Goal: Check status: Check status

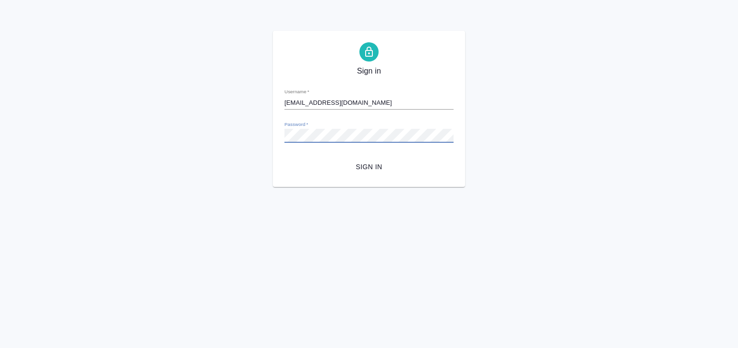
click at [268, 130] on div "Sign in Username   * y.lofitskaya@awatera.com Password   * urlPath   * / Sign in" at bounding box center [369, 109] width 738 height 156
click at [409, 109] on input "y.lofitskaya@awatera.com" at bounding box center [368, 102] width 169 height 13
type input "y.lofitskaya@awatera.com"
click at [275, 134] on div "Sign in Username   * y.lofitskaya@awatera.com Password   * urlPath   * / Sign in" at bounding box center [369, 109] width 192 height 156
click at [284, 158] on button "Sign in" at bounding box center [368, 167] width 169 height 18
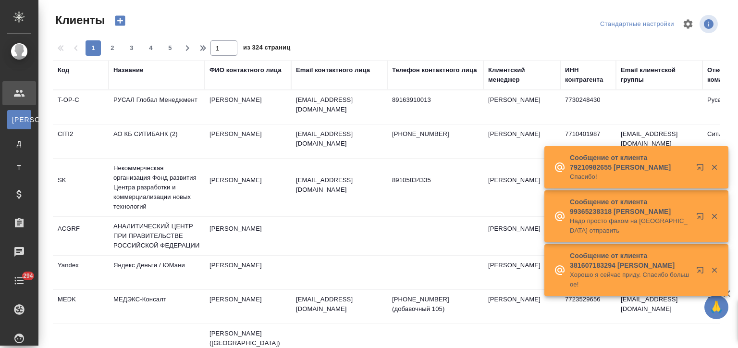
select select "RU"
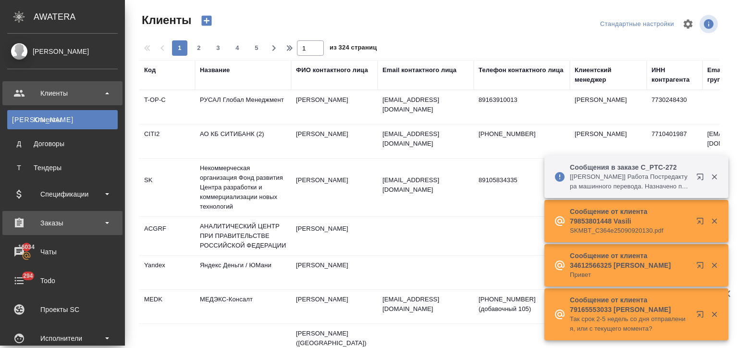
click at [59, 217] on div "Заказы" at bounding box center [62, 223] width 110 height 14
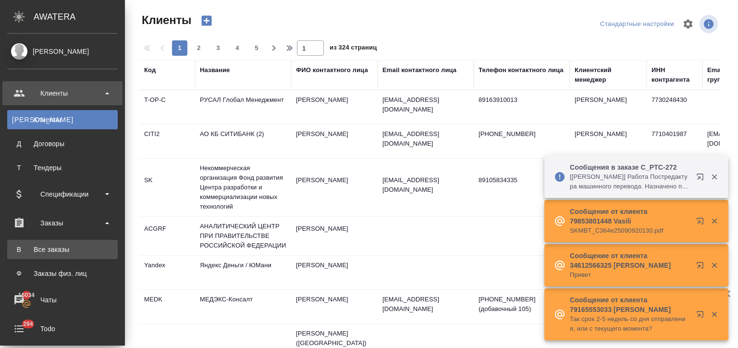
click at [72, 248] on div "Все заказы" at bounding box center [62, 249] width 101 height 10
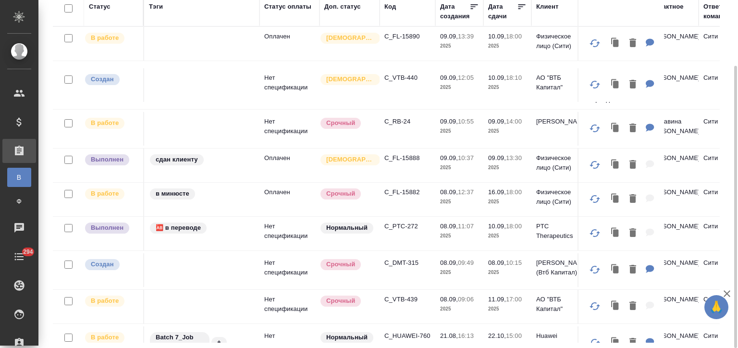
scroll to position [96, 0]
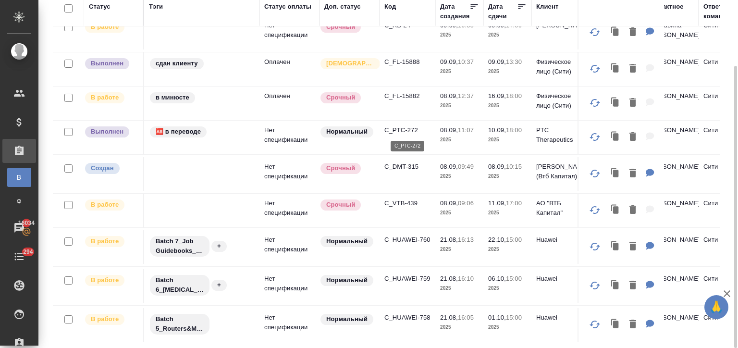
click at [404, 131] on p "C_PTC-272" at bounding box center [407, 130] width 46 height 10
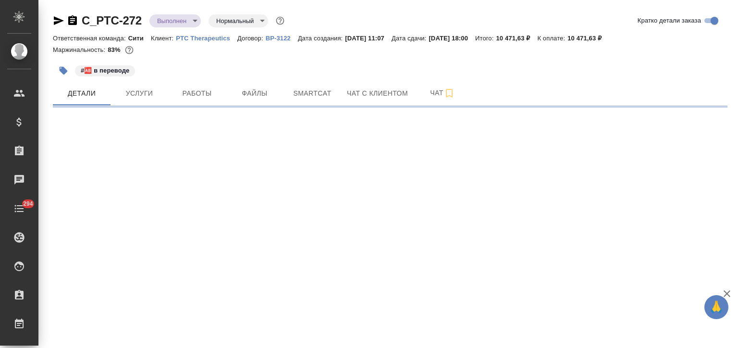
select select "RU"
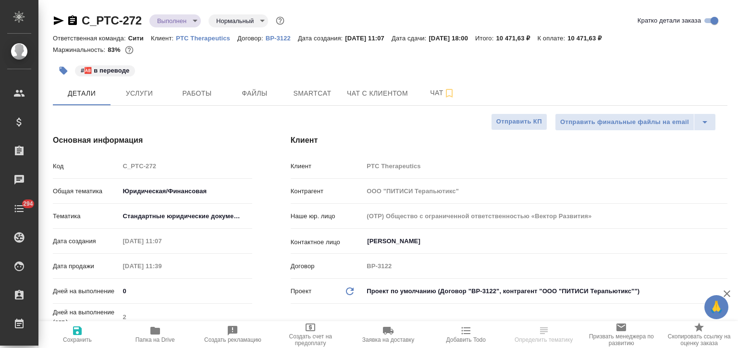
type textarea "x"
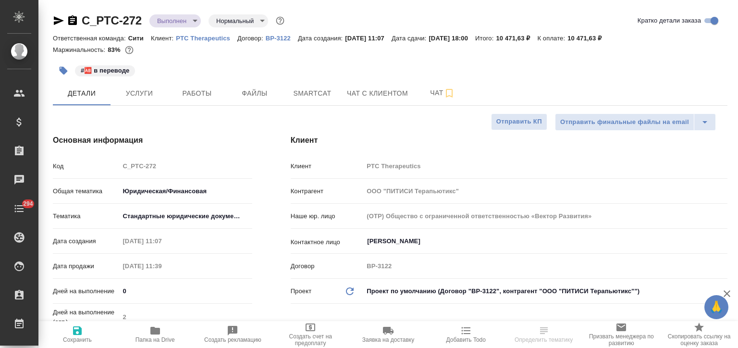
type textarea "x"
click at [149, 333] on span "Папка на Drive" at bounding box center [155, 334] width 66 height 18
type textarea "x"
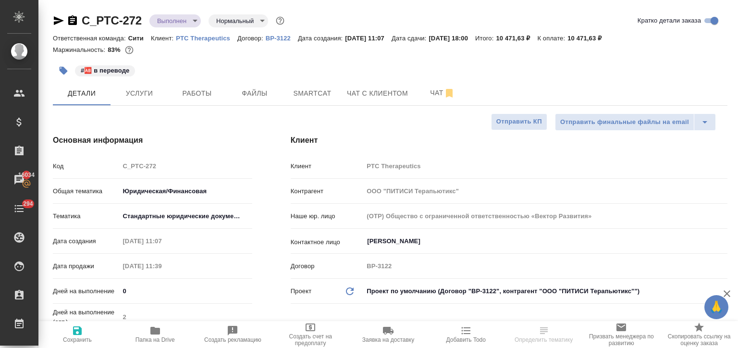
select select "RU"
type textarea "x"
